Goal: Task Accomplishment & Management: Use online tool/utility

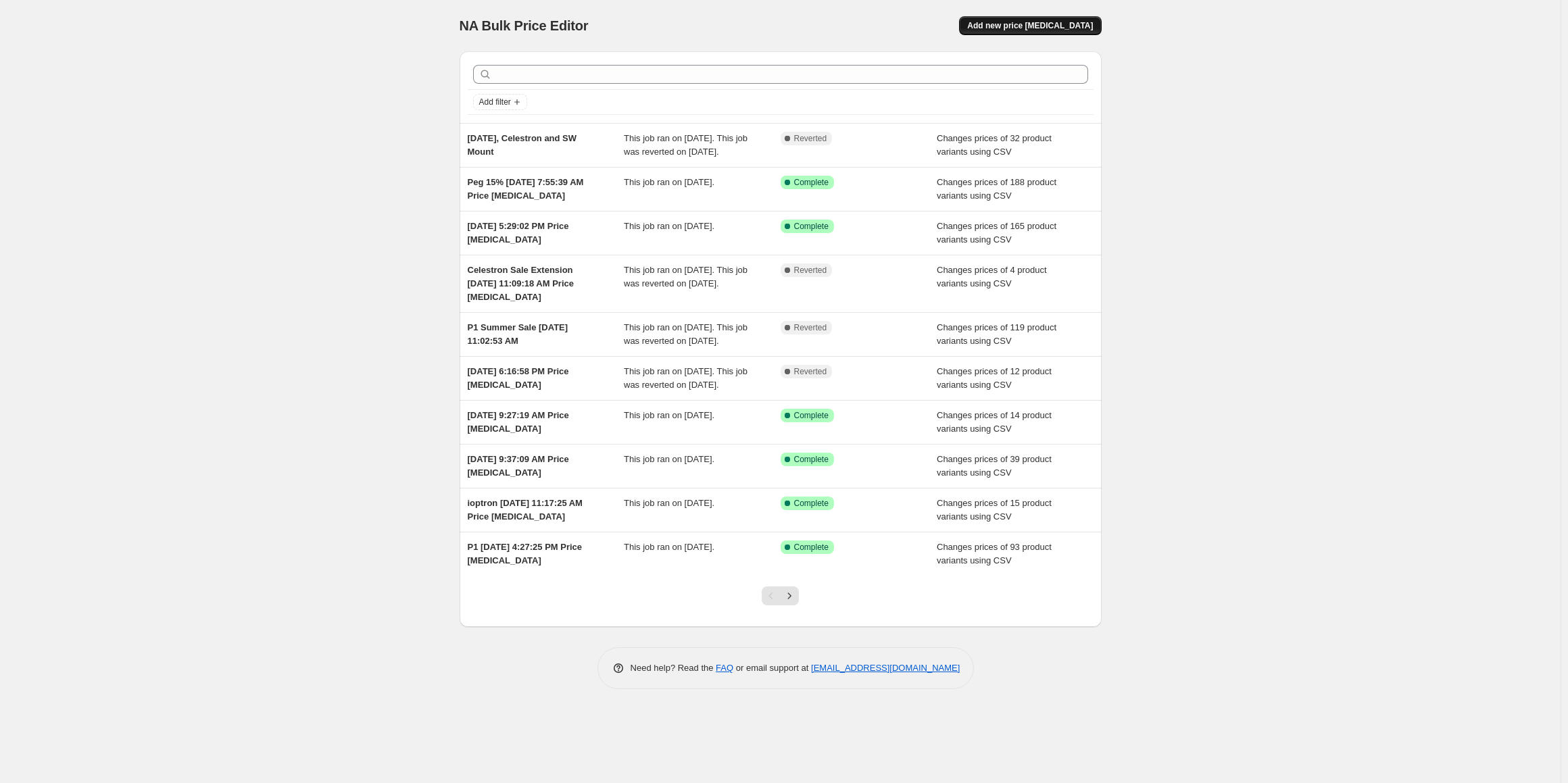
click at [1026, 27] on span "Add new price [MEDICAL_DATA]" at bounding box center [1030, 25] width 126 height 10
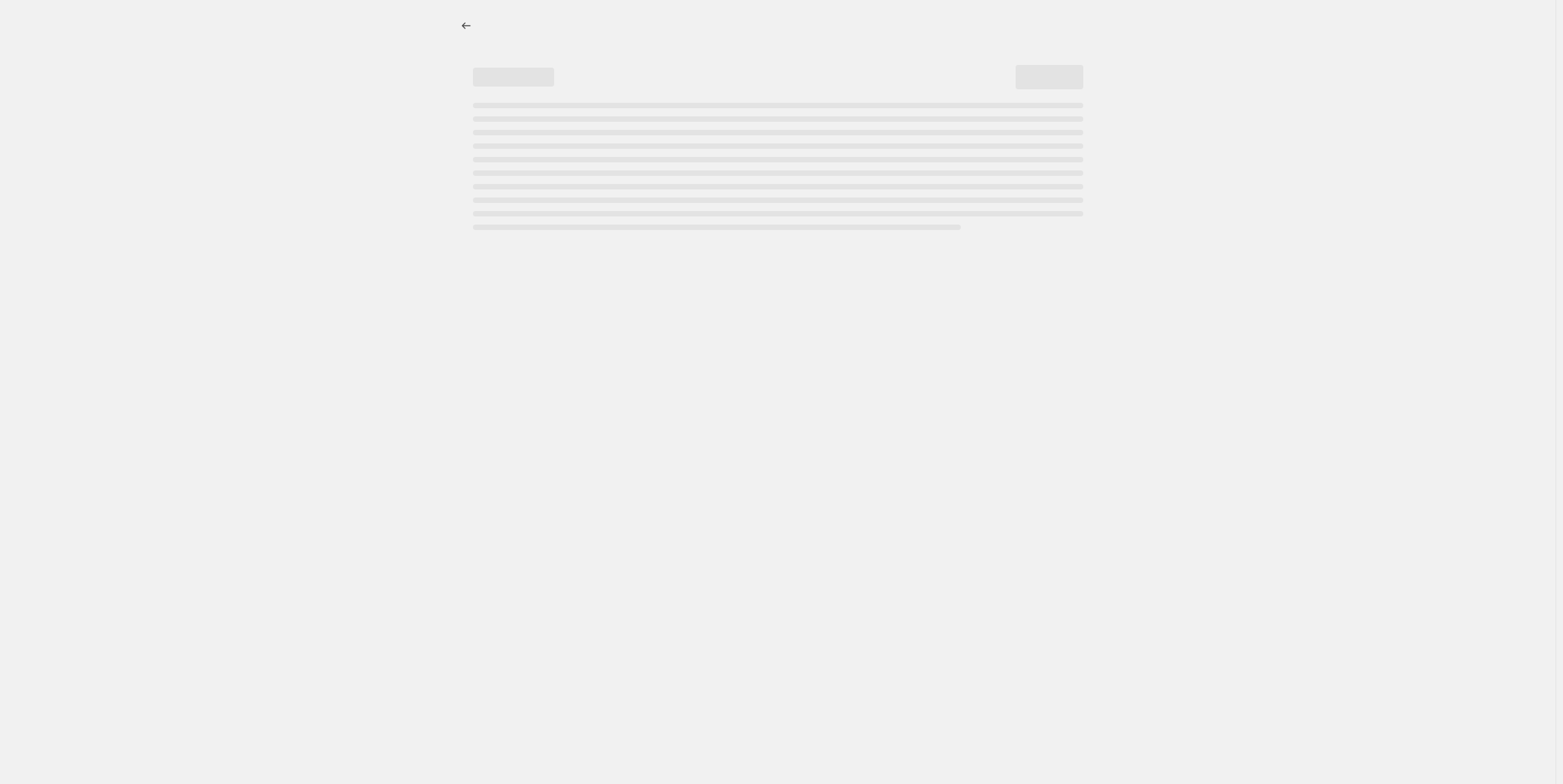
select select "percentage"
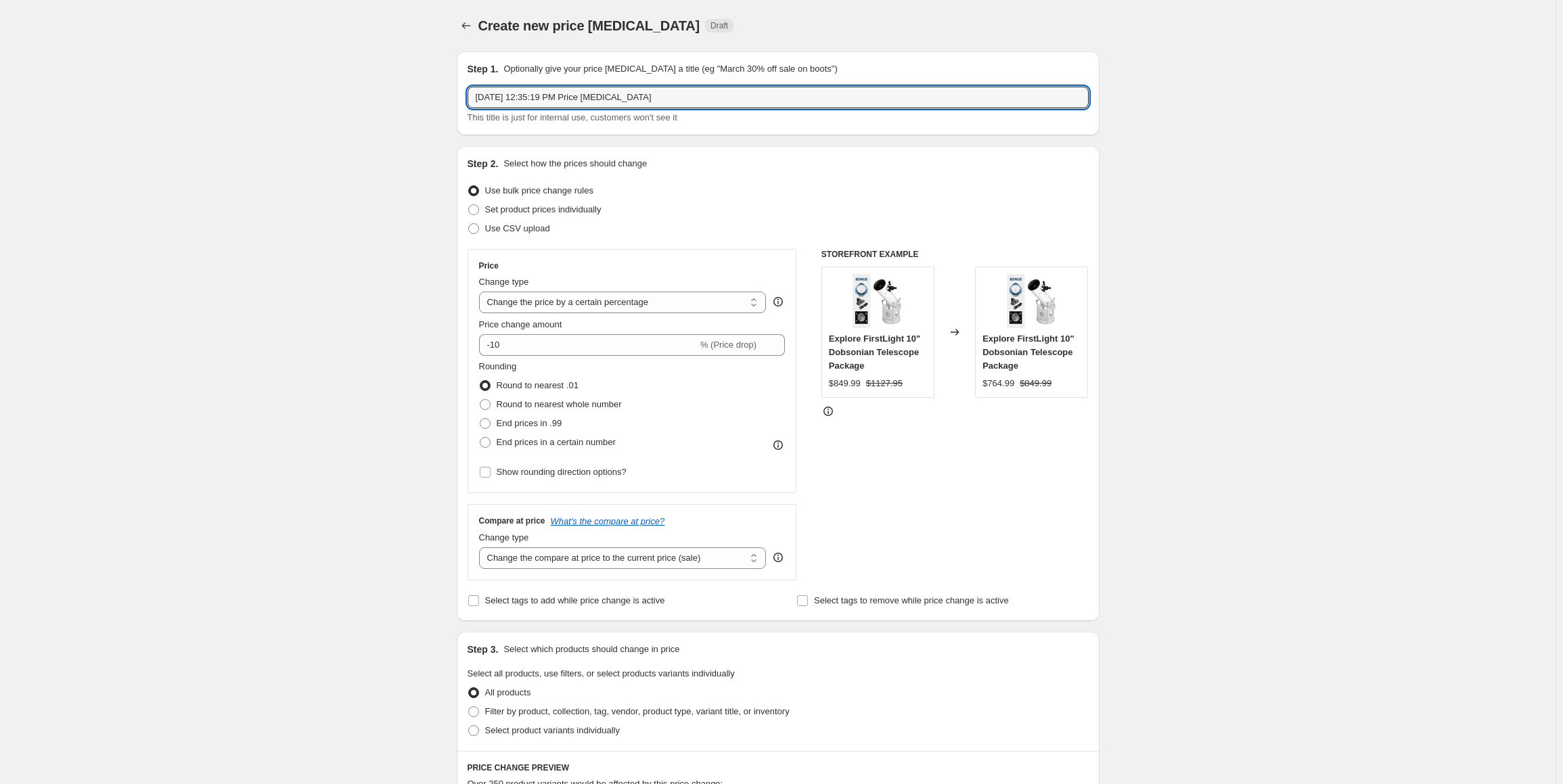
drag, startPoint x: 681, startPoint y: 97, endPoint x: 436, endPoint y: 99, distance: 245.0
click at [436, 99] on div "Create new price [MEDICAL_DATA]. This page is ready Create new price [MEDICAL_D…" at bounding box center [778, 678] width 1556 height 1356
type input "Oc1 1 SW and Cele Ends [DATE]"
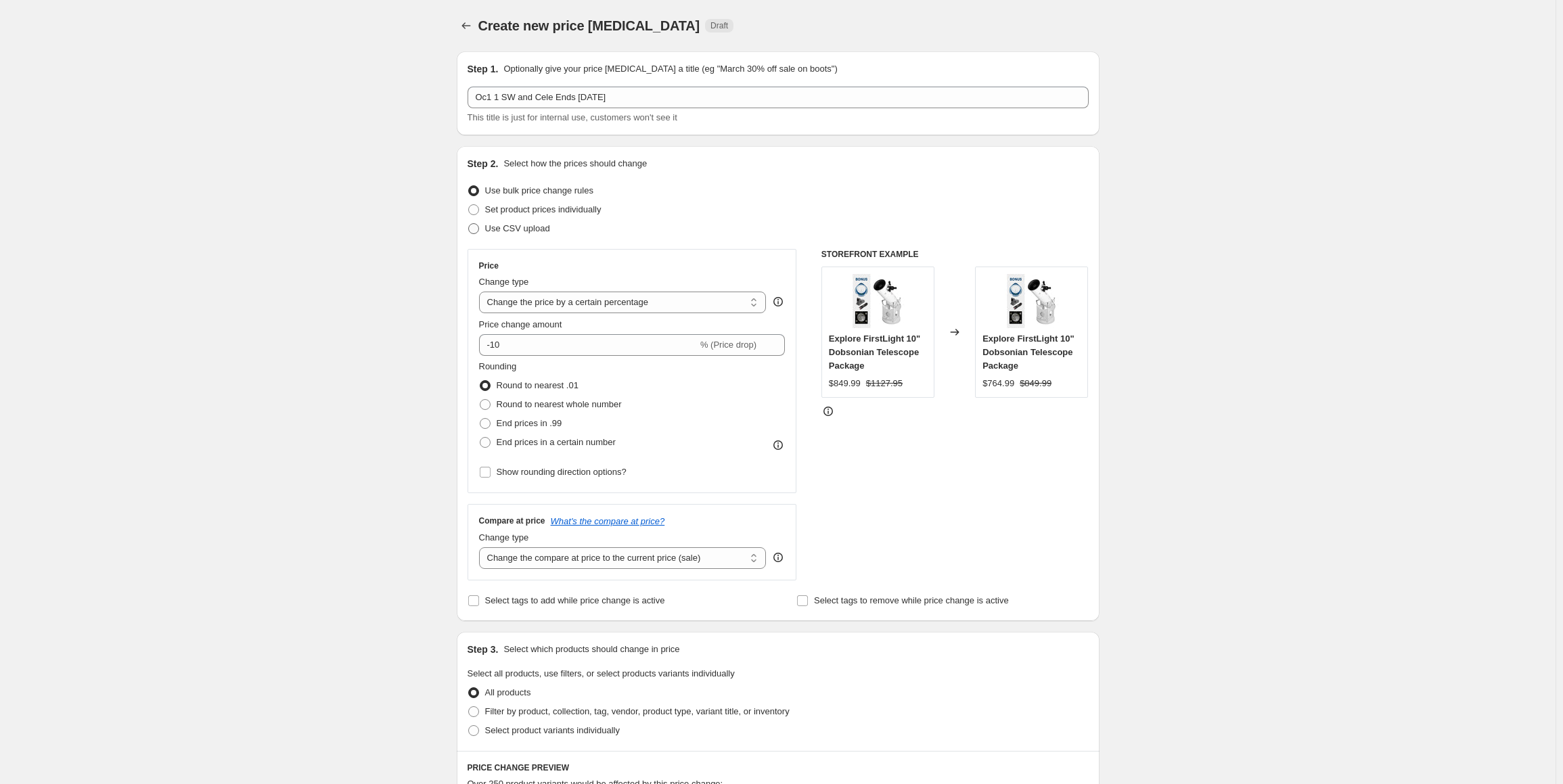
click at [521, 229] on span "Use CSV upload" at bounding box center [517, 228] width 65 height 10
click at [469, 224] on input "Use CSV upload" at bounding box center [468, 223] width 1 height 1
radio input "true"
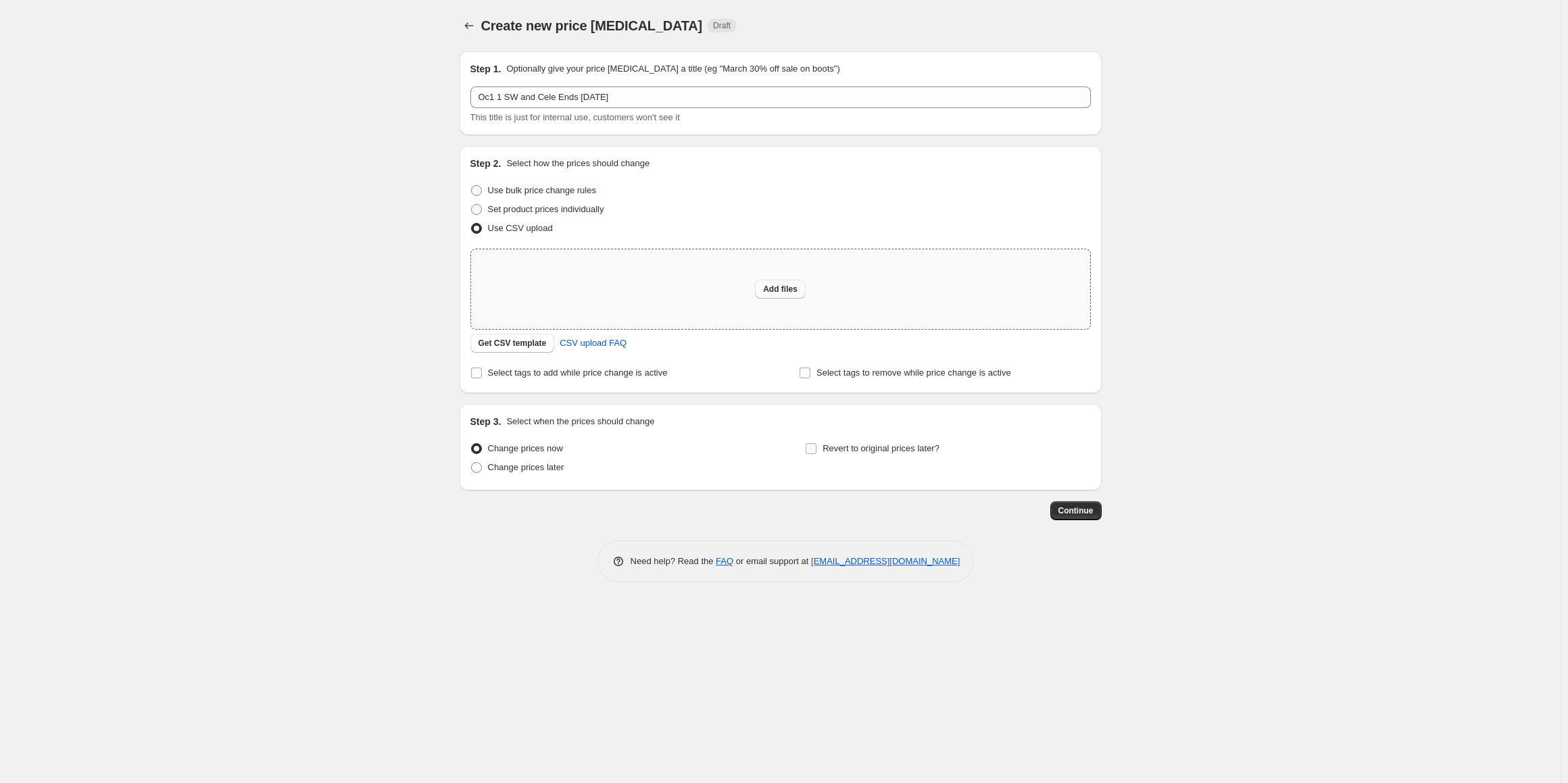
click at [790, 291] on span "Add files" at bounding box center [780, 289] width 34 height 10
type input "C:\fakepath\[DATE] 1 Cele and SW.csv"
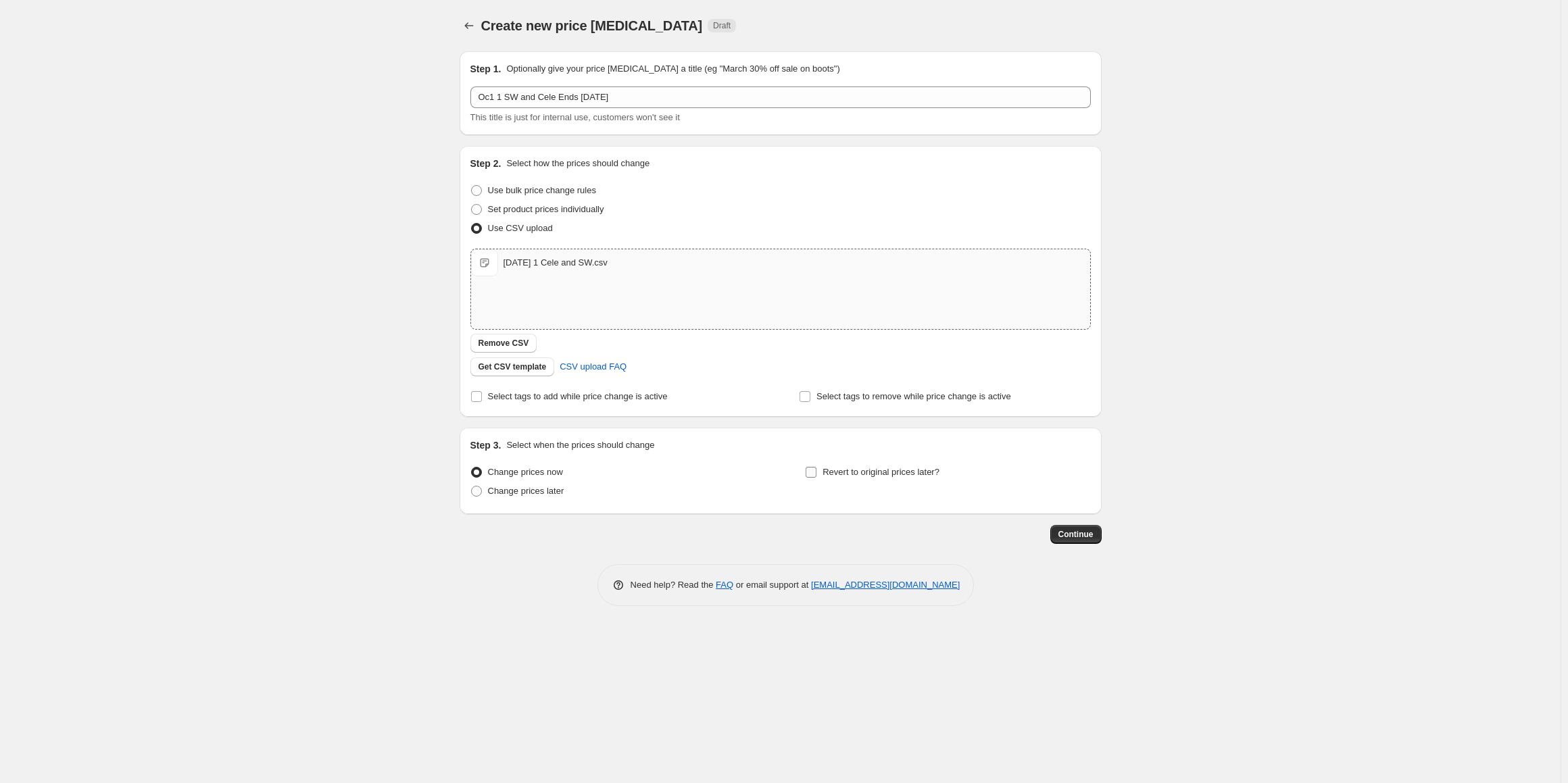
click at [815, 477] on input "Revert to original prices later?" at bounding box center [811, 472] width 10 height 10
checkbox input "true"
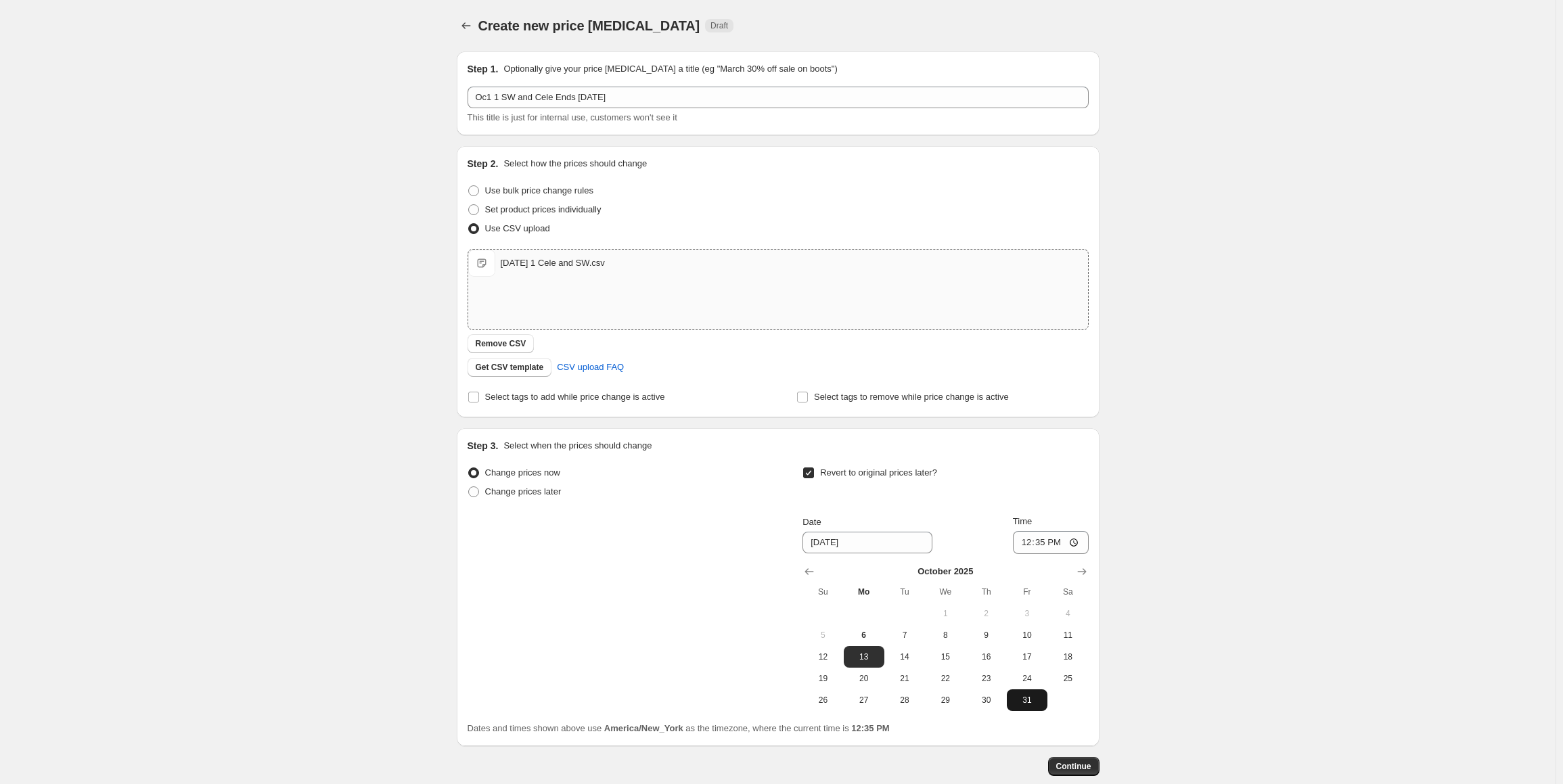
click at [1035, 698] on span "31" at bounding box center [1027, 700] width 29 height 11
type input "[DATE]"
click at [1023, 542] on input "12:35" at bounding box center [1051, 542] width 76 height 23
type input "23:59"
click at [1079, 763] on span "Continue" at bounding box center [1074, 766] width 35 height 11
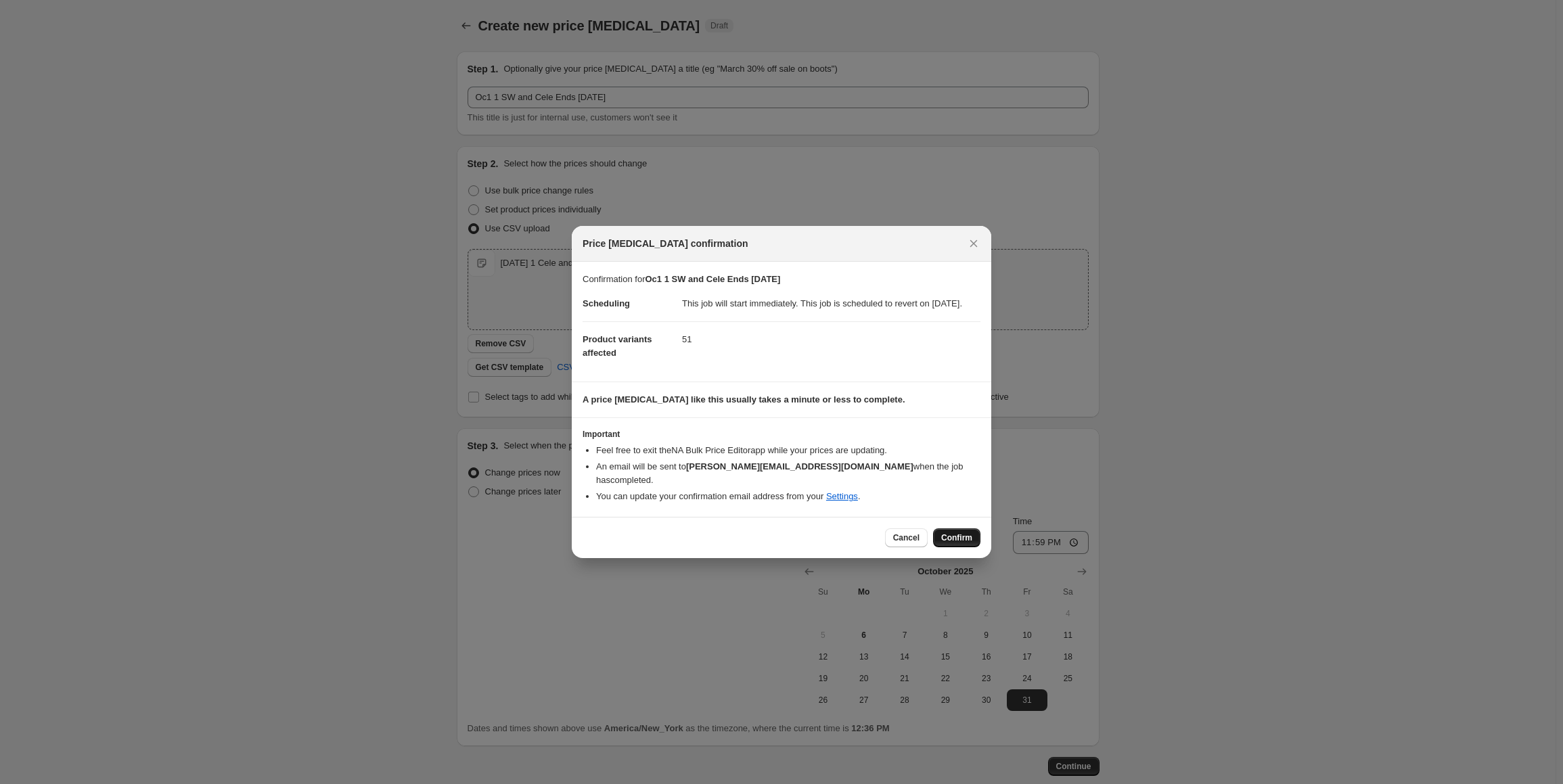
click at [960, 537] on span "Confirm" at bounding box center [957, 537] width 31 height 11
